Goal: Information Seeking & Learning: Learn about a topic

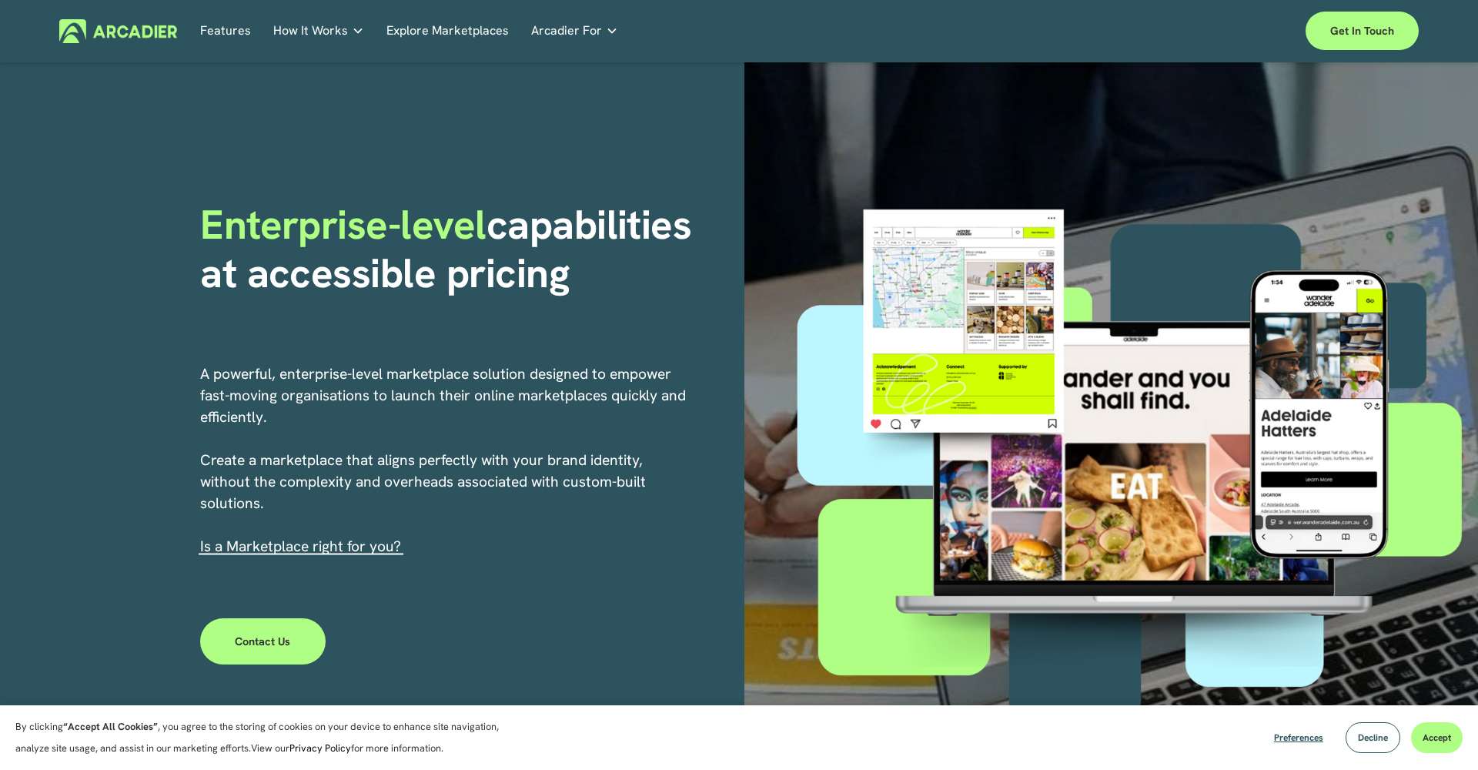
click at [417, 33] on link "Explore Marketplaces" at bounding box center [447, 31] width 122 height 24
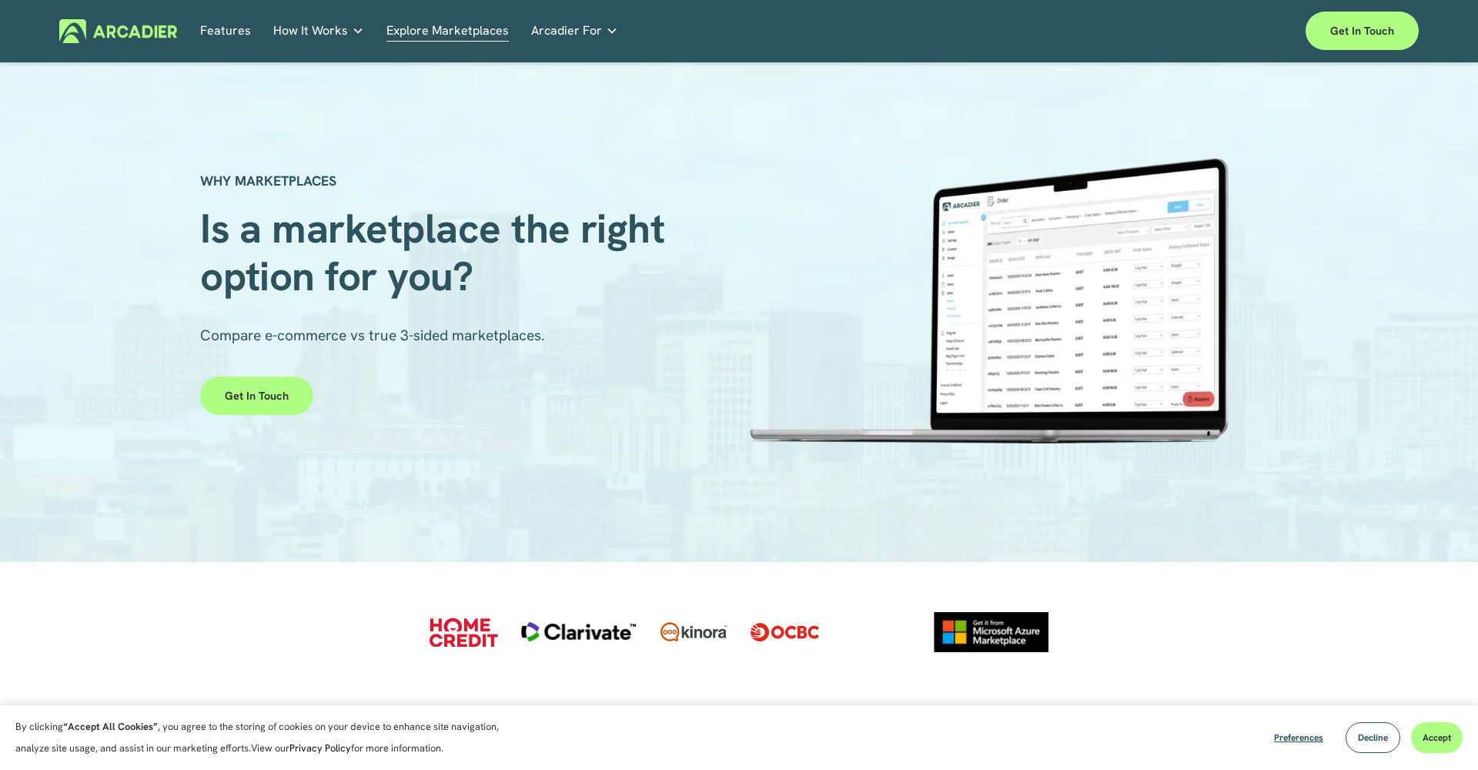
click at [0, 0] on link "Automotive Associations We power automotive association member services seamles…" at bounding box center [0, 0] width 0 height 0
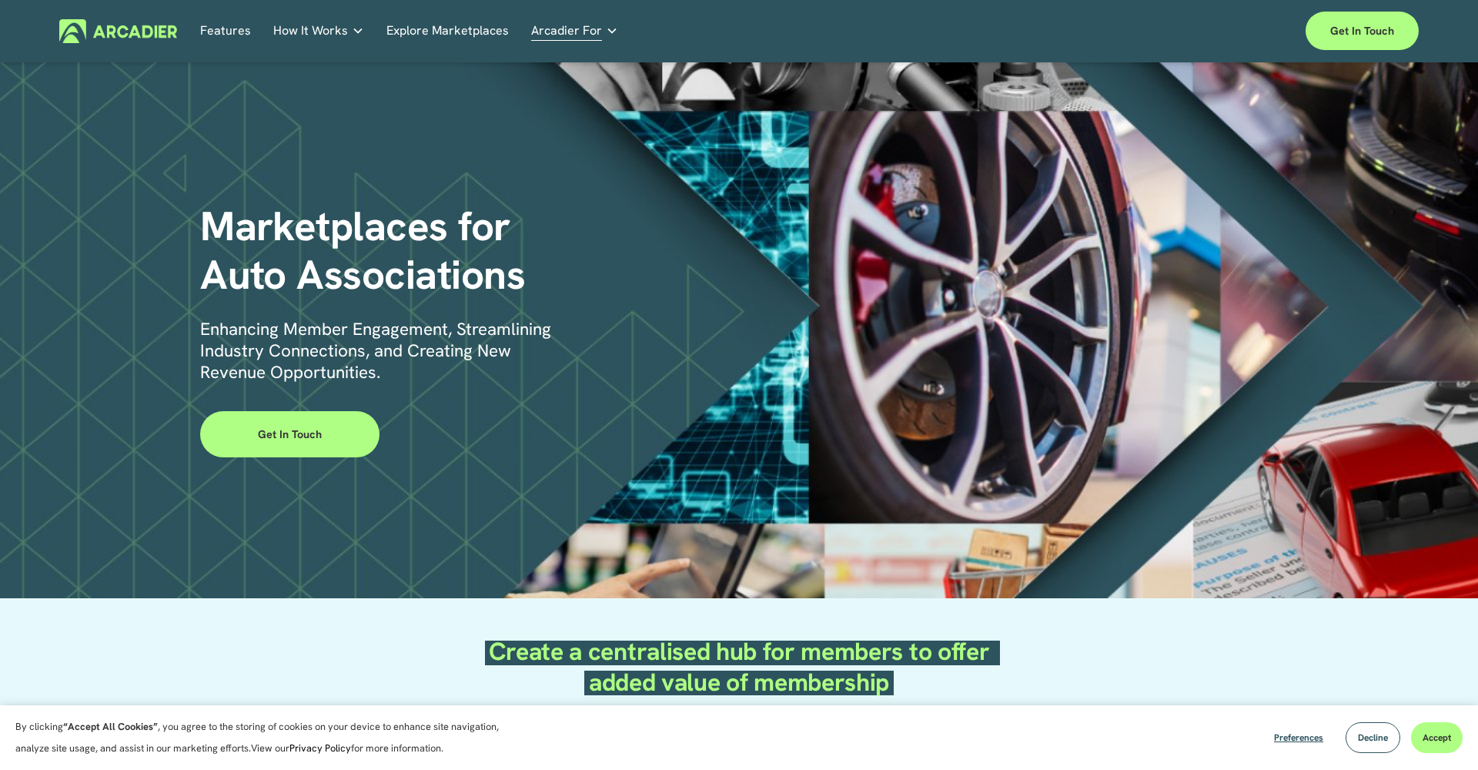
click at [0, 0] on h5 "Case Studies" at bounding box center [0, 0] width 0 height 0
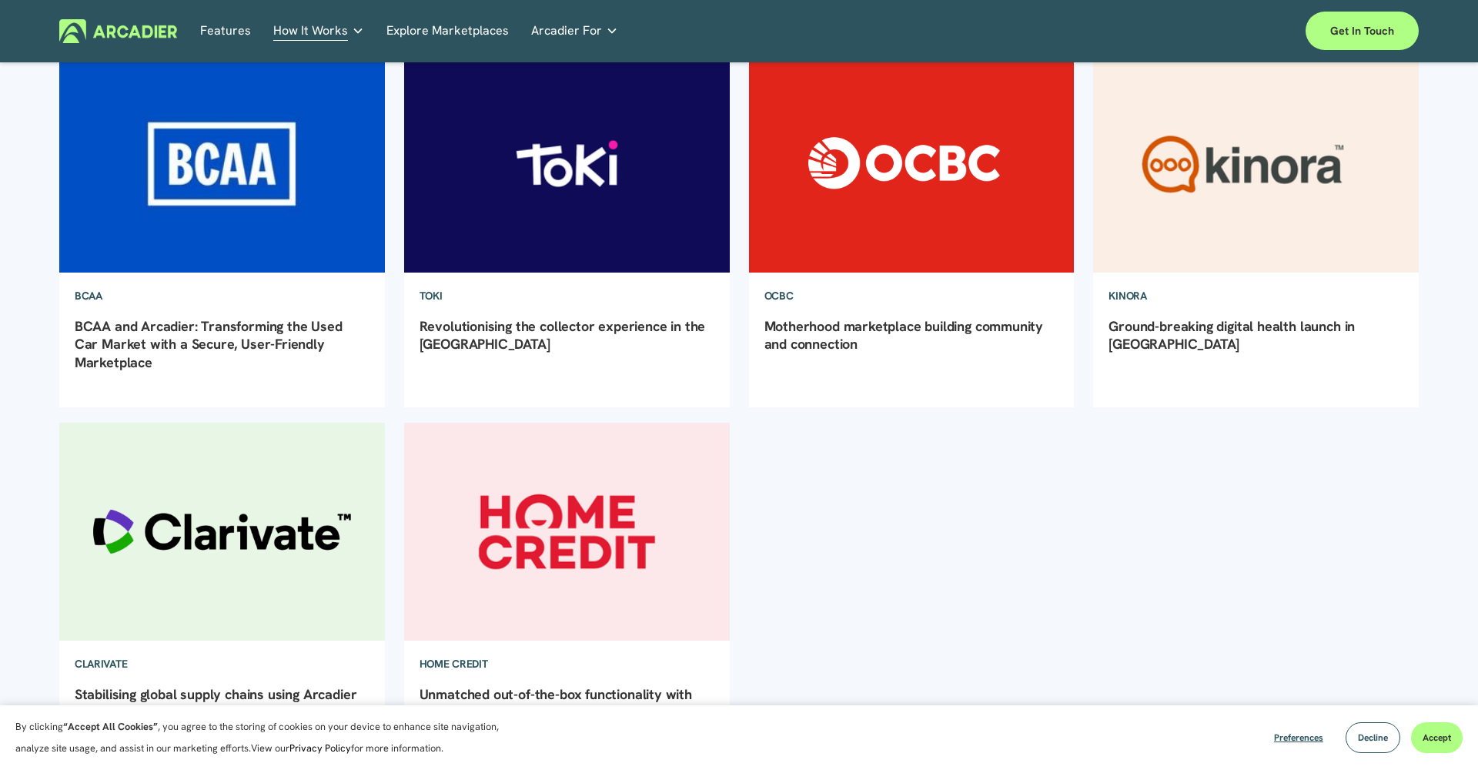
scroll to position [222, 0]
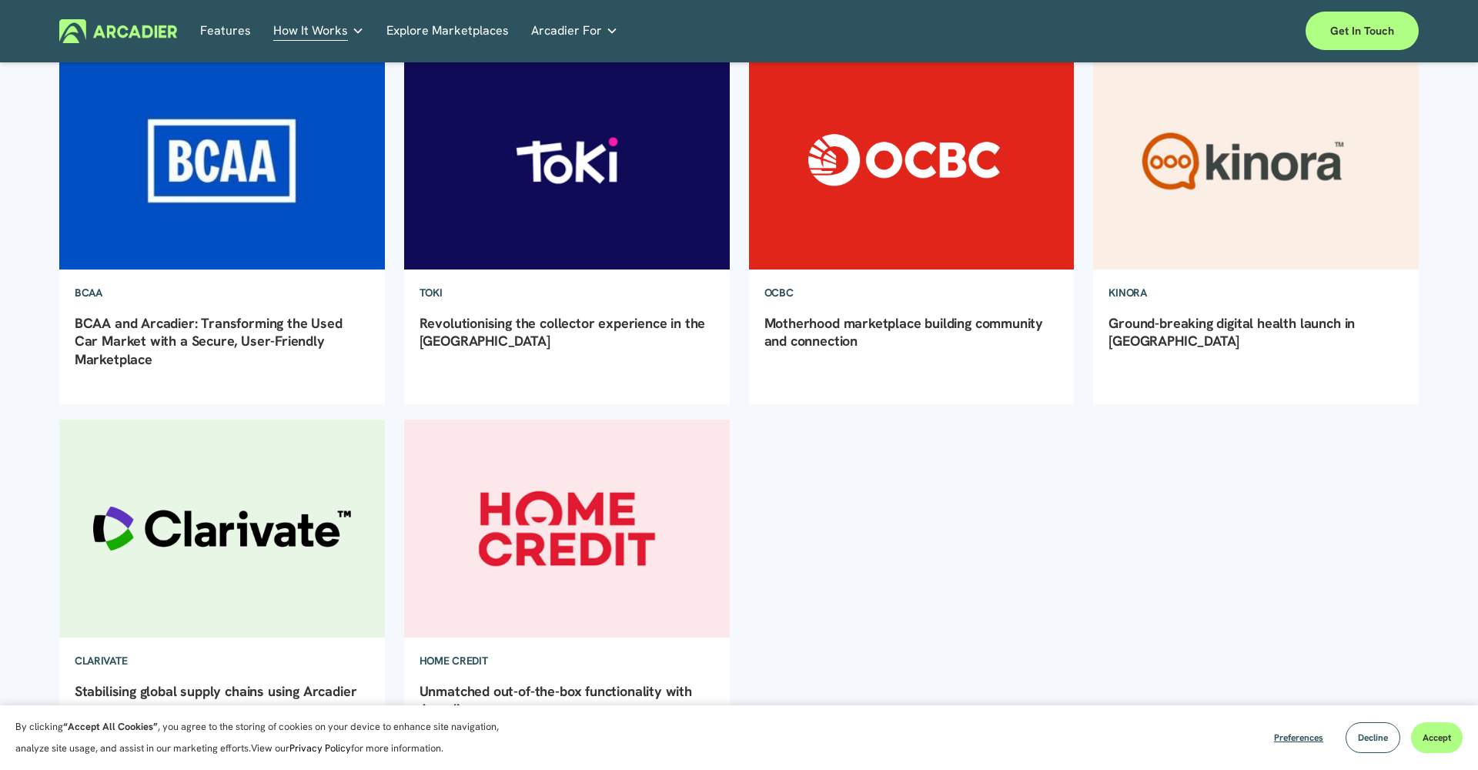
click at [598, 224] on img at bounding box center [567, 160] width 329 height 220
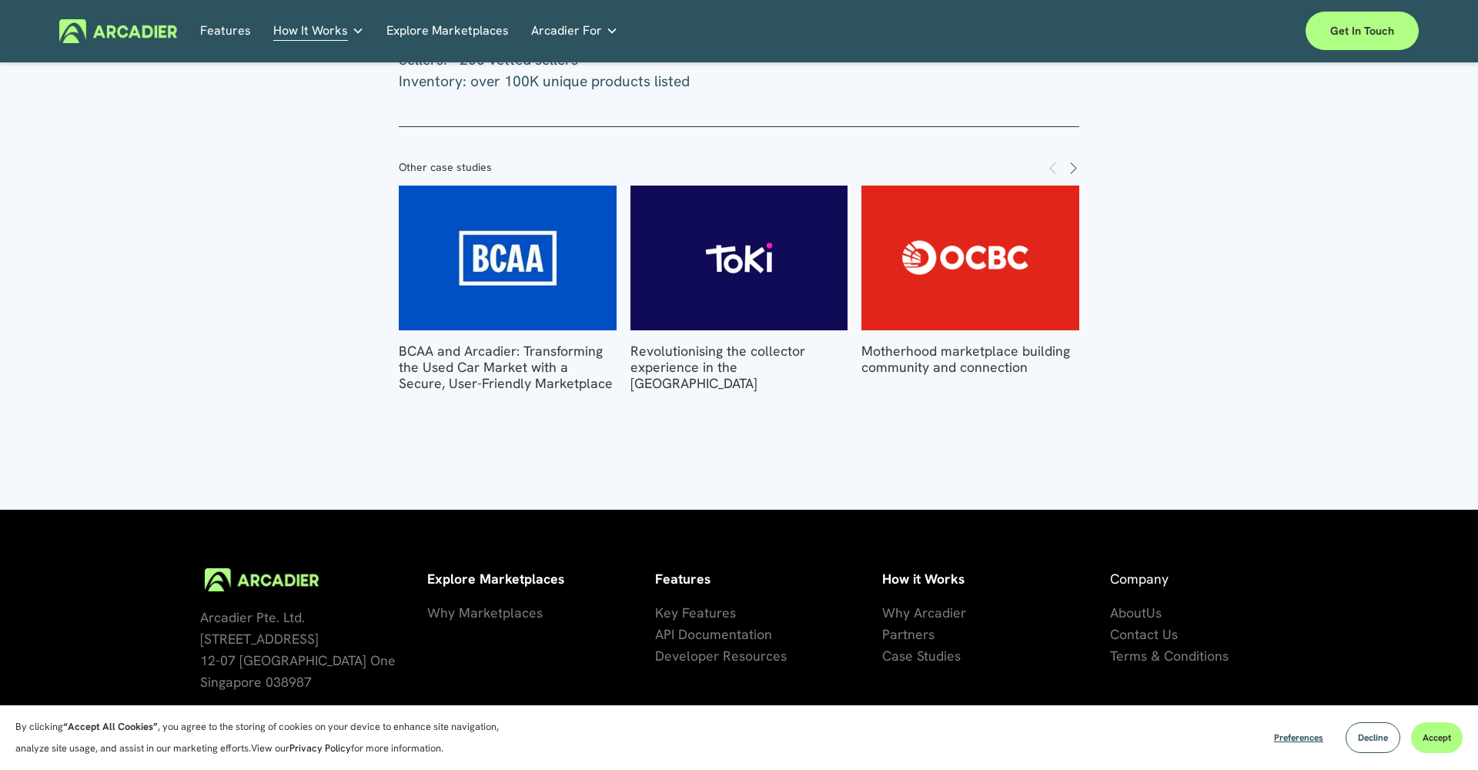
scroll to position [2024, 0]
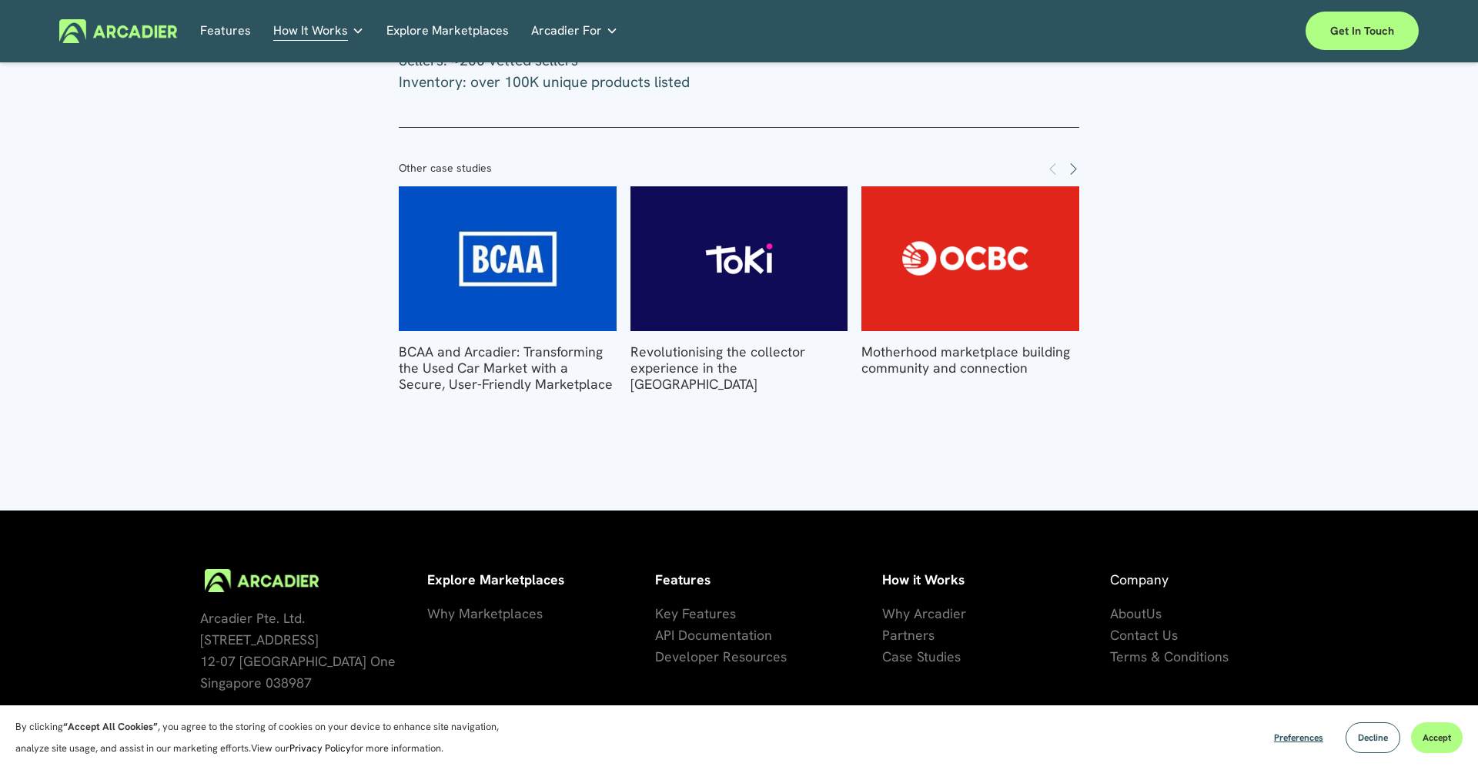
click at [556, 186] on img at bounding box center [508, 258] width 302 height 145
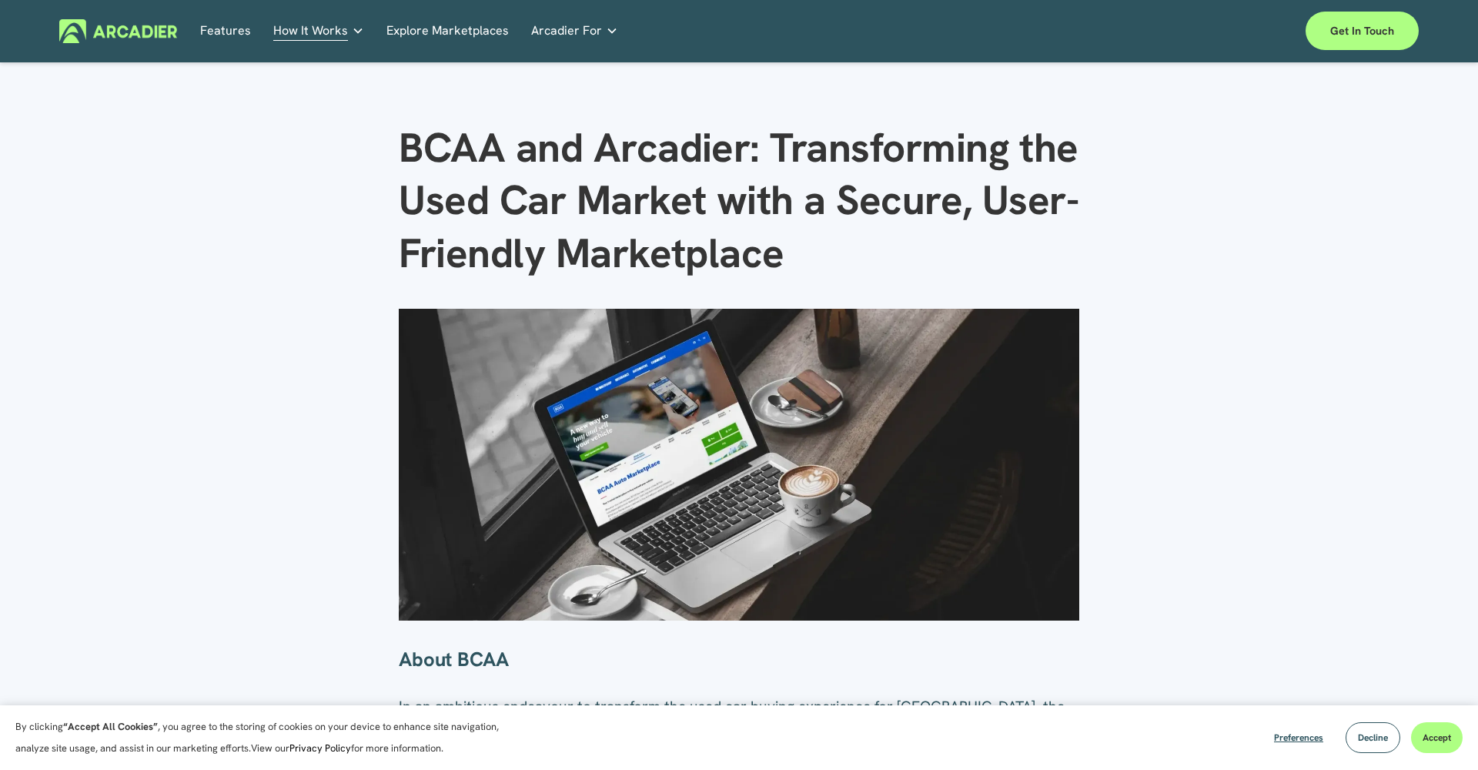
scroll to position [-1, 0]
